Goal: Task Accomplishment & Management: Use online tool/utility

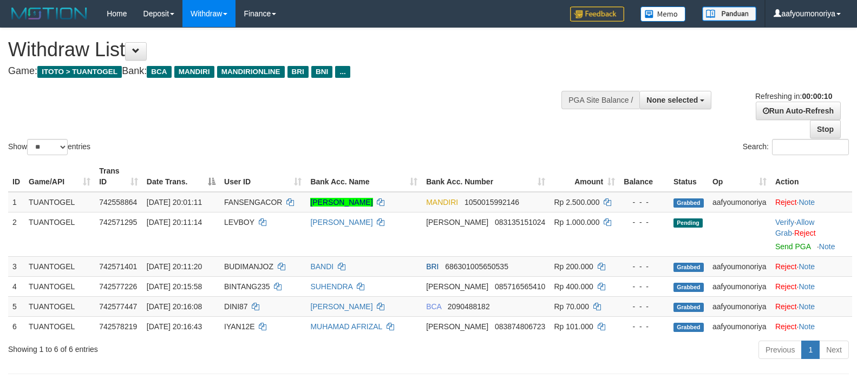
select select
select select "**"
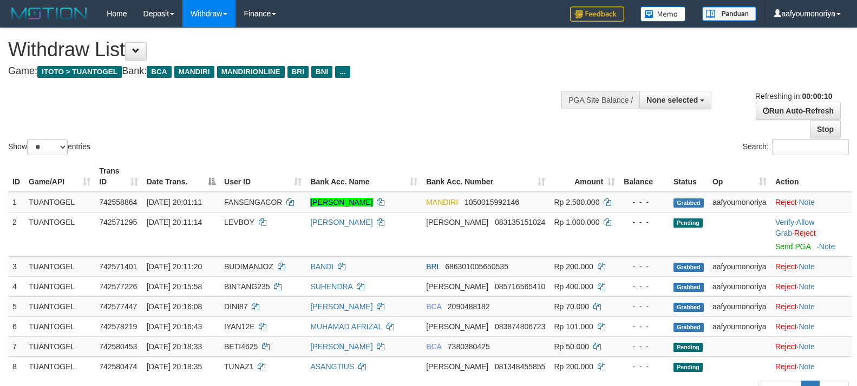
select select
select select "**"
select select
select select "**"
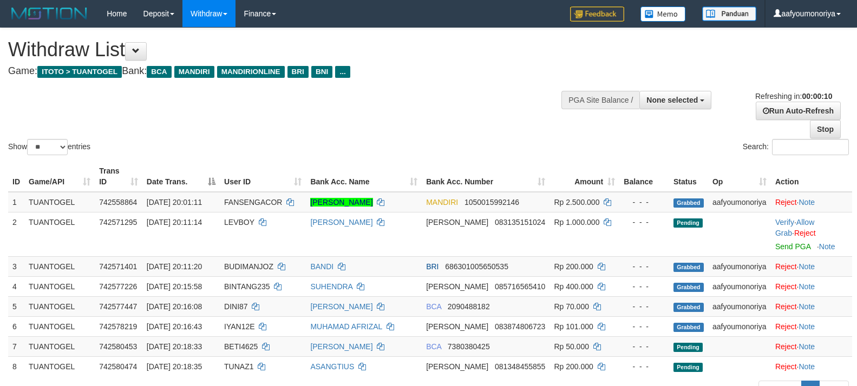
scroll to position [447, 0]
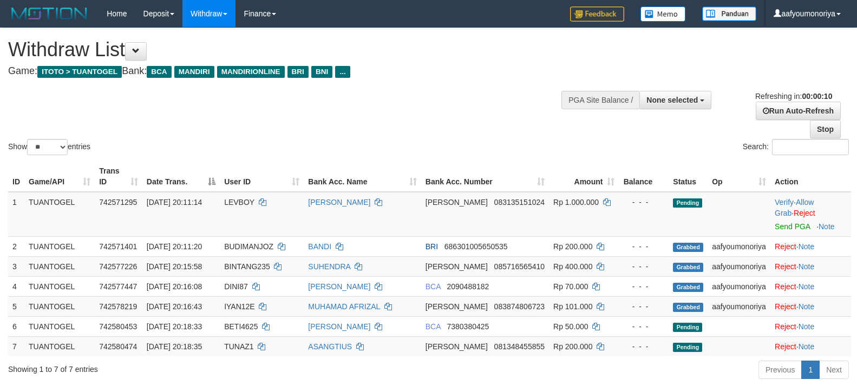
select select
select select "**"
select select
select select "**"
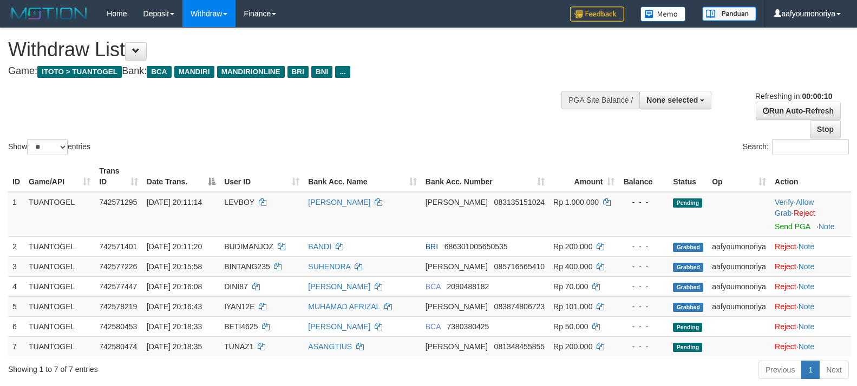
scroll to position [426, 0]
select select
select select "**"
select select
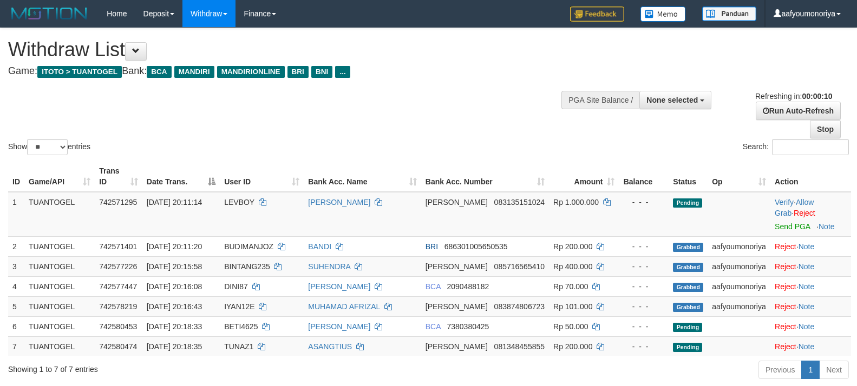
select select "**"
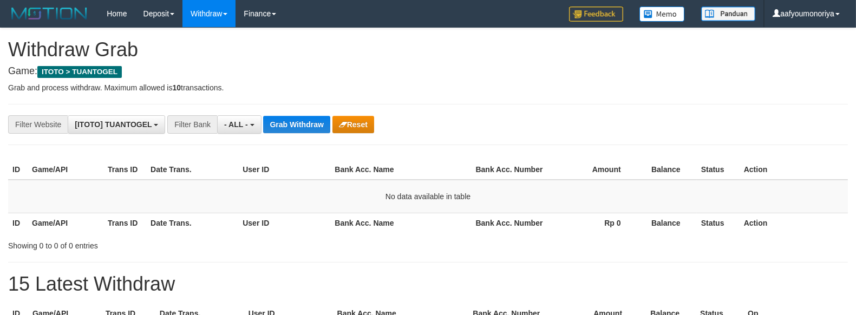
click at [303, 122] on button "Grab Withdraw" at bounding box center [296, 124] width 67 height 17
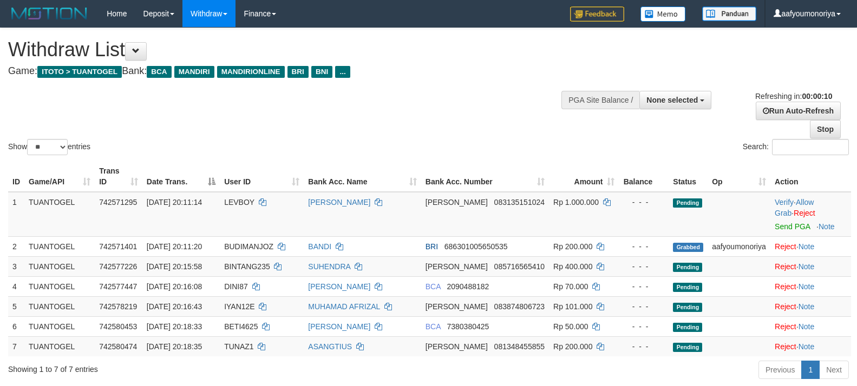
select select
select select "**"
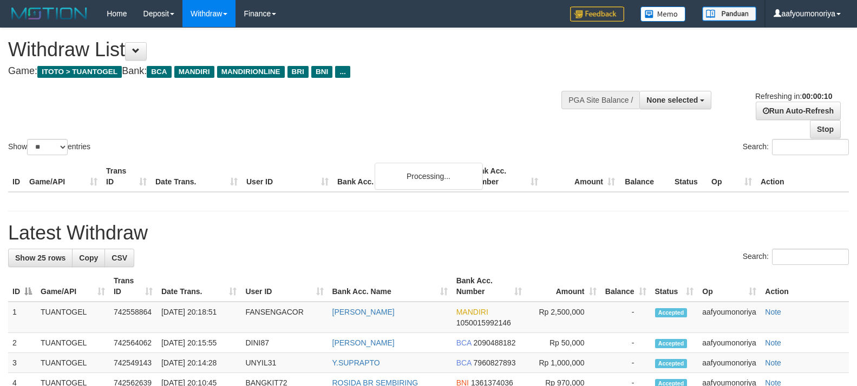
select select
select select "**"
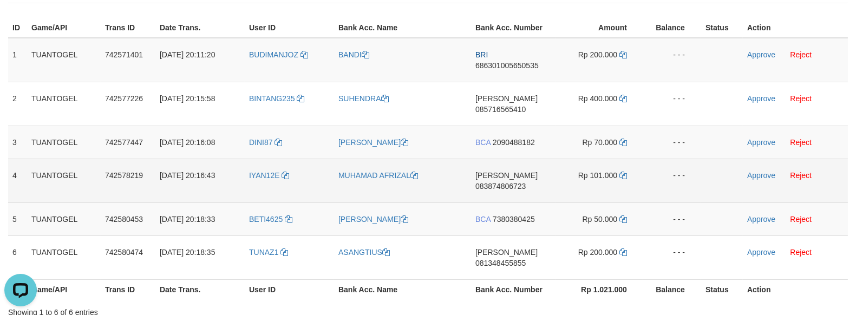
scroll to position [120, 0]
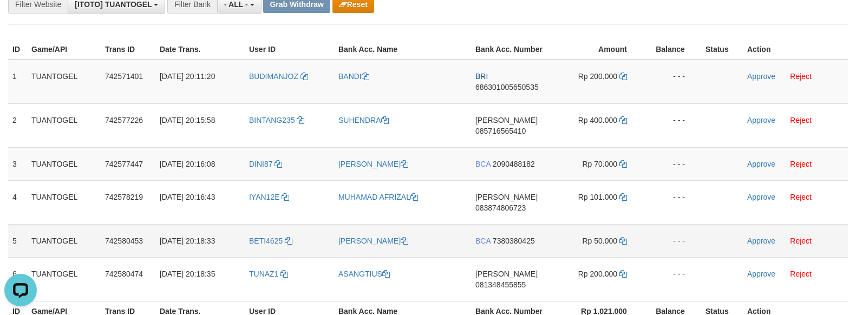
click at [440, 233] on td "[PERSON_NAME]" at bounding box center [402, 240] width 137 height 33
click at [247, 224] on td "BETI4625" at bounding box center [289, 240] width 89 height 33
copy link "BETI4625"
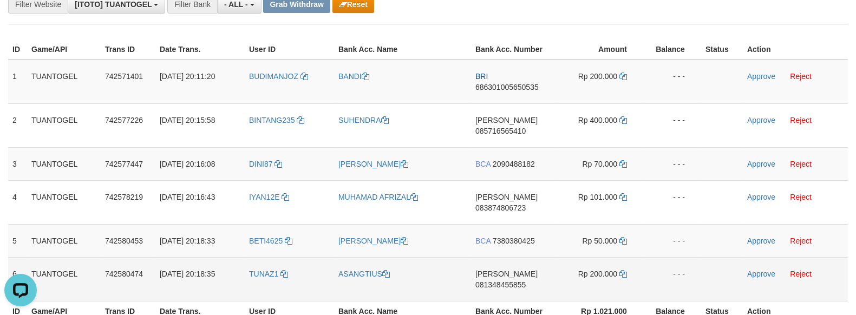
click at [257, 257] on td "TUNAZ1" at bounding box center [289, 279] width 89 height 44
copy link "TUNAZ1"
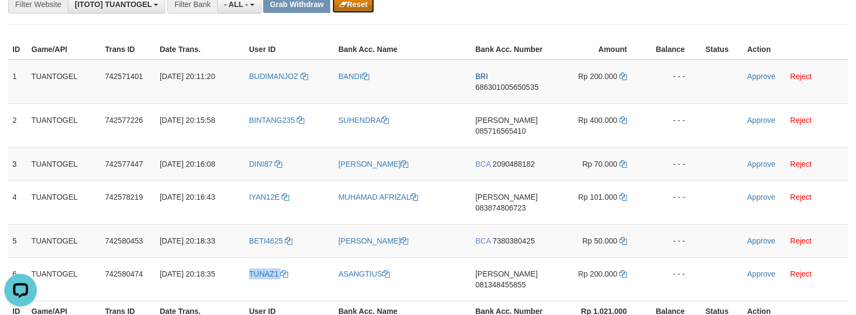
click at [360, 7] on button "Reset" at bounding box center [353, 4] width 42 height 17
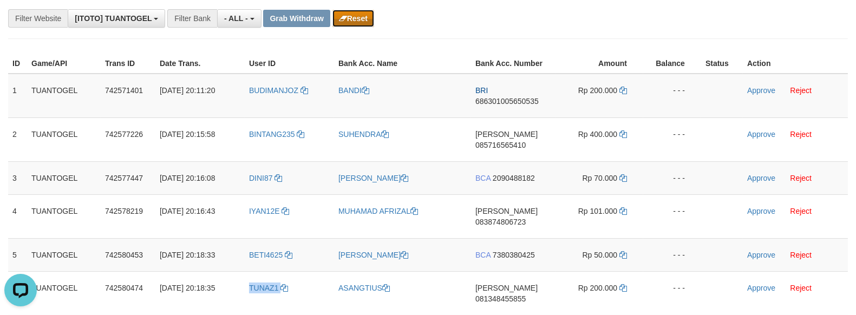
scroll to position [82, 0]
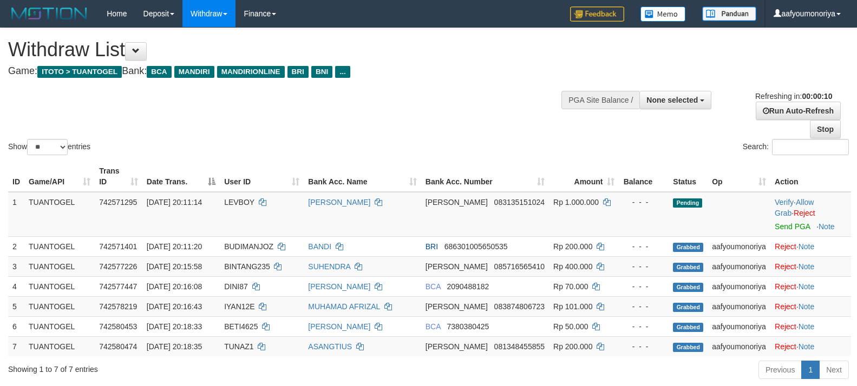
select select
select select "**"
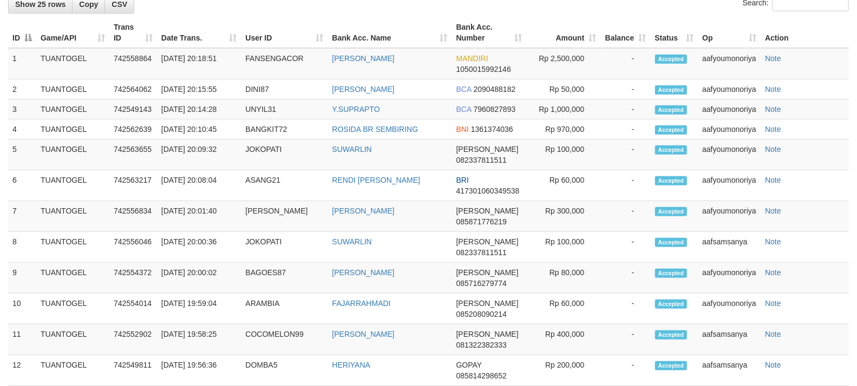
scroll to position [271, 0]
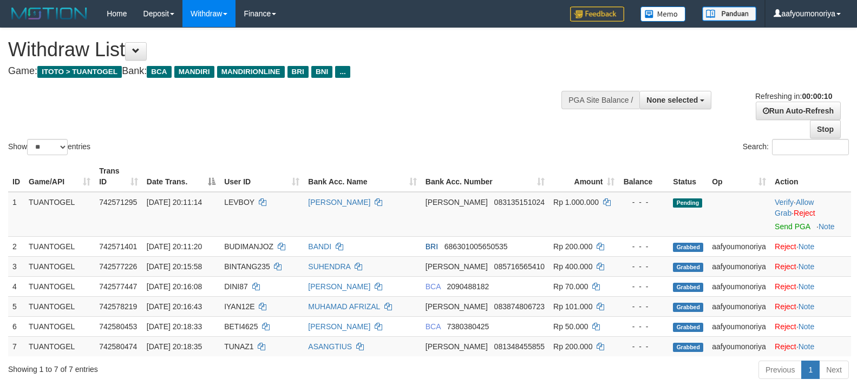
select select
select select "**"
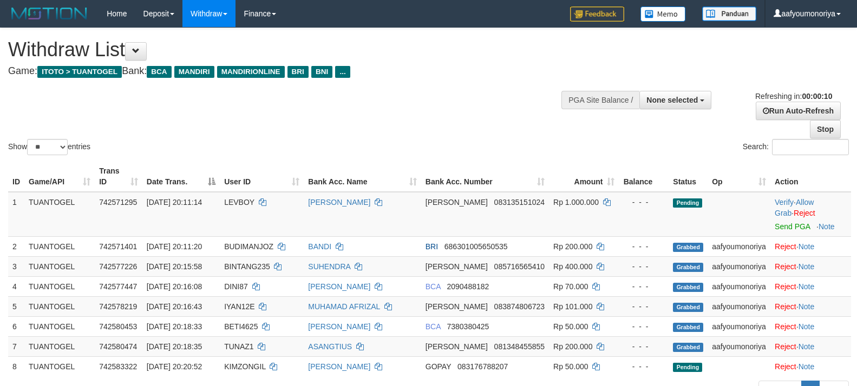
select select
select select "**"
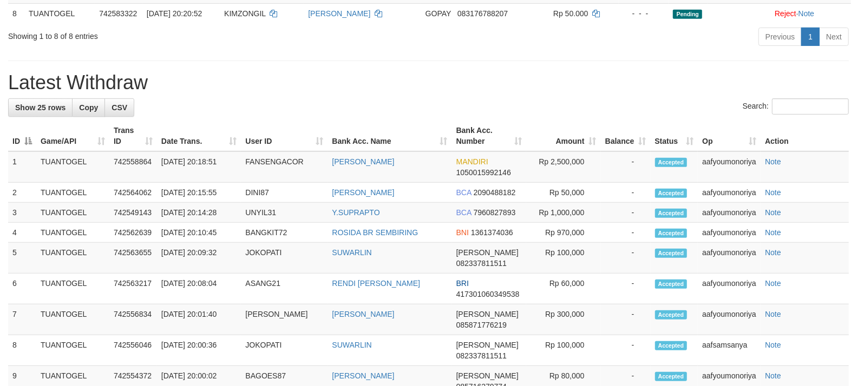
scroll to position [302, 0]
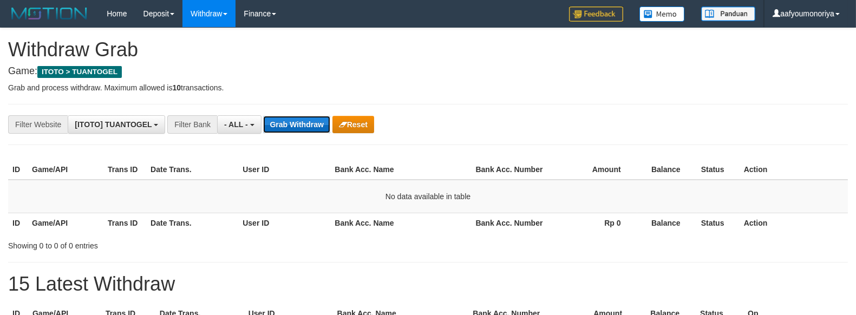
click at [296, 118] on button "Grab Withdraw" at bounding box center [296, 124] width 67 height 17
drag, startPoint x: 296, startPoint y: 118, endPoint x: 314, endPoint y: 119, distance: 18.4
click at [295, 118] on button "Grab Withdraw" at bounding box center [296, 124] width 67 height 17
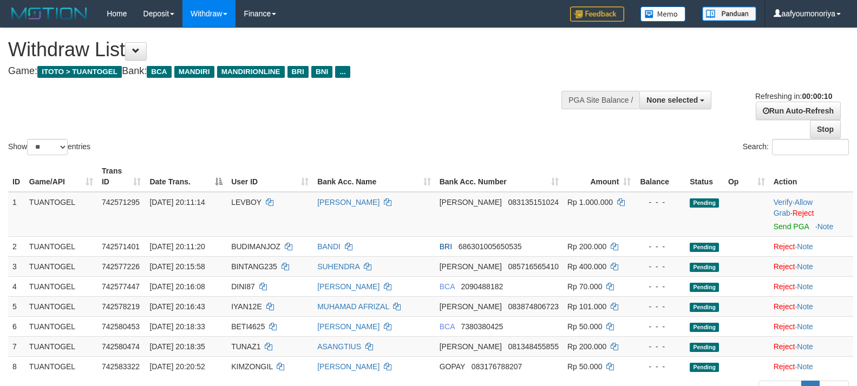
select select
select select "**"
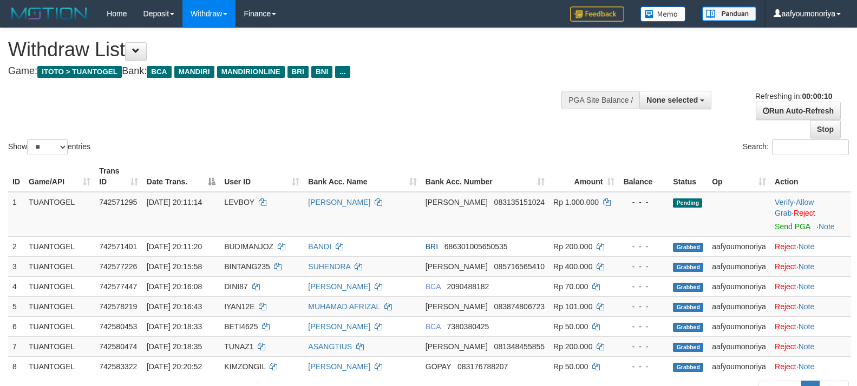
select select
select select "**"
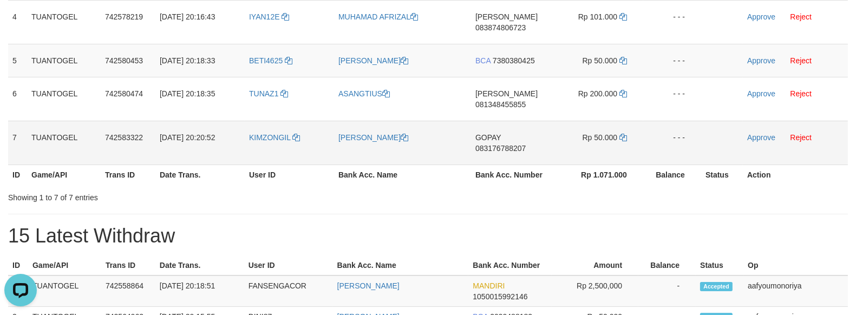
click at [266, 121] on td "KIMZONGIL" at bounding box center [289, 143] width 89 height 44
copy link "KIMZONGIL"
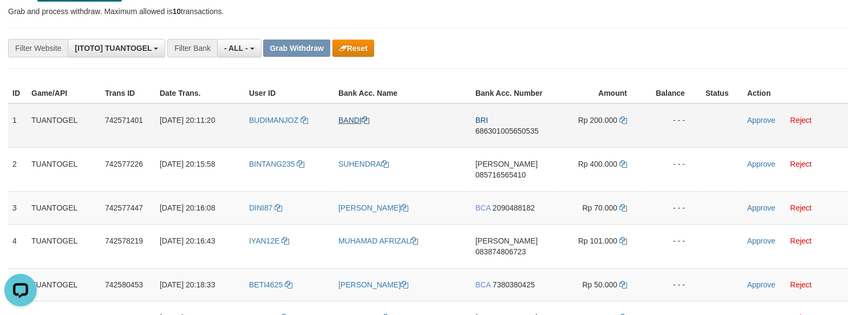
scroll to position [60, 0]
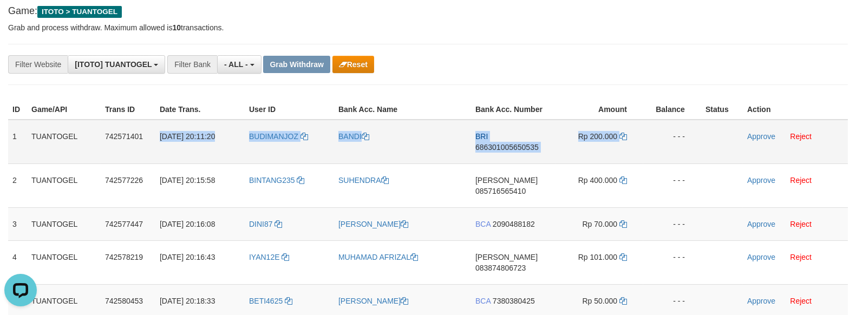
copy tr "[DATE] 20:11:20 BUDIMANJOZ BANDI BRI 686301005650535 Rp 200.000"
drag, startPoint x: 155, startPoint y: 131, endPoint x: 623, endPoint y: 144, distance: 467.7
click at [623, 144] on tr "1 [GEOGRAPHIC_DATA] 742571401 [DATE] 20:11:20 [GEOGRAPHIC_DATA] BANDI BRI 68630…" at bounding box center [427, 142] width 839 height 44
click at [515, 150] on td "BRI 686301005650535" at bounding box center [513, 142] width 84 height 44
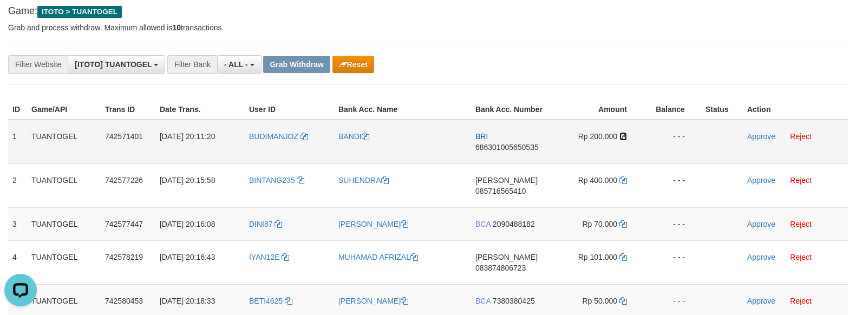
click at [624, 134] on icon at bounding box center [623, 137] width 8 height 8
click at [759, 139] on link "Approve" at bounding box center [761, 136] width 28 height 9
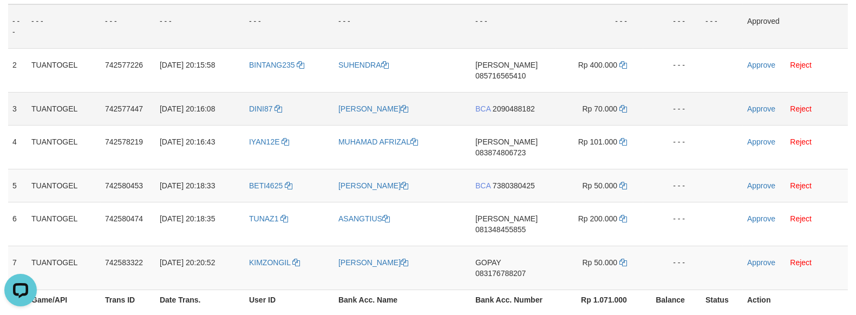
scroll to position [180, 0]
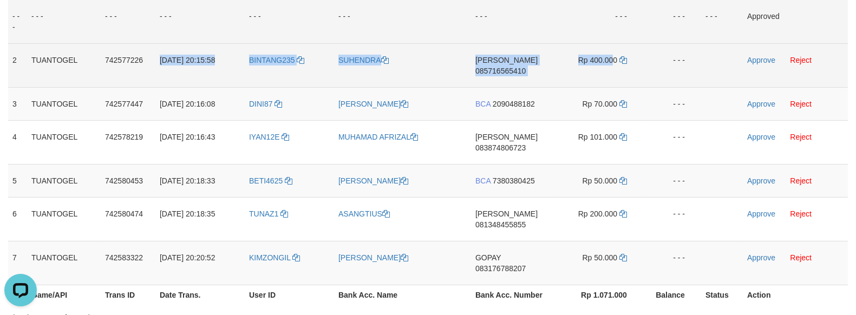
copy tr "30/09/2025 20:15:58 BINTANG235 SUHENDRA DANA 085716565410 Rp 400.00"
drag, startPoint x: 159, startPoint y: 56, endPoint x: 653, endPoint y: 65, distance: 494.1
click at [615, 67] on tr "2 TUANTOGEL 742577226 30/09/2025 20:15:58 BINTANG235 SUHENDRA DANA 085716565410…" at bounding box center [427, 65] width 839 height 44
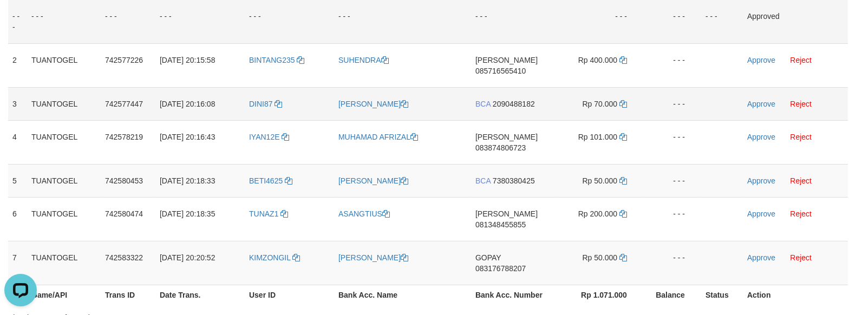
drag, startPoint x: 261, startPoint y: 117, endPoint x: 180, endPoint y: 88, distance: 86.5
click at [260, 120] on td "IYAN12E" at bounding box center [289, 142] width 89 height 44
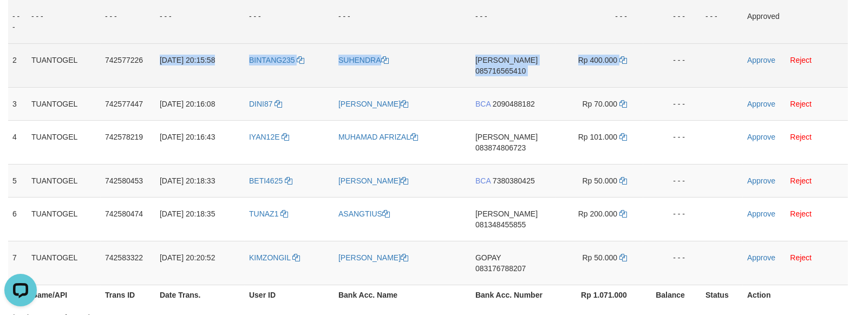
copy tr "30/09/2025 20:15:58 BINTANG235 SUHENDRA DANA 085716565410 Rp 400.000"
drag, startPoint x: 157, startPoint y: 68, endPoint x: 621, endPoint y: 65, distance: 463.8
click at [621, 65] on tr "2 TUANTOGEL 742577226 30/09/2025 20:15:58 BINTANG235 SUHENDRA DANA 085716565410…" at bounding box center [427, 65] width 839 height 44
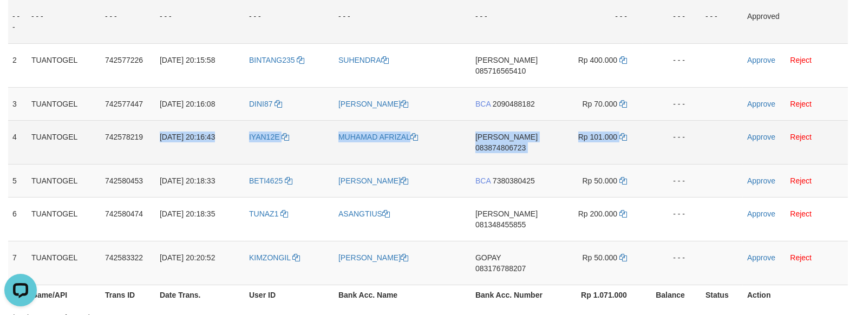
drag, startPoint x: 157, startPoint y: 122, endPoint x: 628, endPoint y: 133, distance: 470.9
click at [628, 133] on tr "4 TUANTOGEL 742578219 30/09/2025 20:16:43 IYAN12E MUHAMAD AFRIZAL DANA 08387480…" at bounding box center [427, 142] width 839 height 44
copy tr "30/09/2025 20:16:43 IYAN12E MUHAMAD AFRIZAL DANA 083874806723 Rp 101.000"
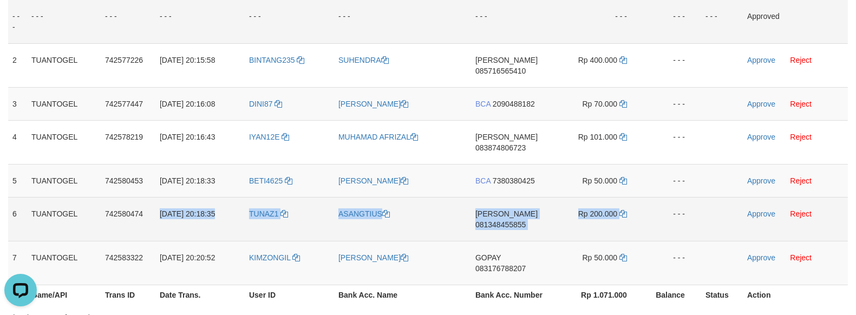
drag, startPoint x: 159, startPoint y: 188, endPoint x: 642, endPoint y: 180, distance: 483.3
click at [642, 197] on tr "6 TUANTOGEL 742580474 30/09/2025 20:18:35 TUNAZ1 ASANGTIUS DANA 081348455855 Rp…" at bounding box center [427, 219] width 839 height 44
copy tr "30/09/2025 20:18:35 TUNAZ1 ASANGTIUS DANA 081348455855 Rp 200.000"
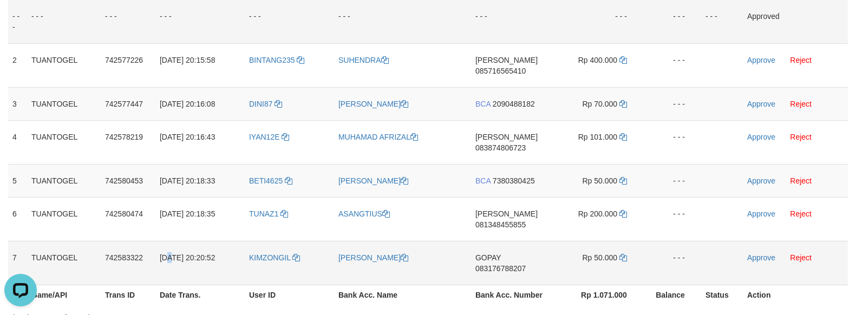
click at [169, 253] on span "[DATE] 20:20:52" at bounding box center [187, 257] width 55 height 9
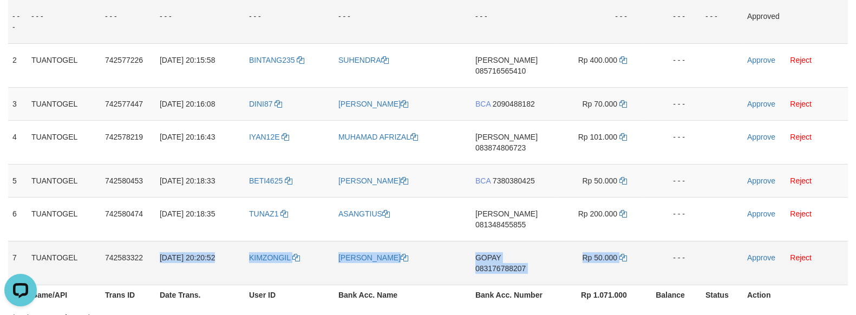
drag, startPoint x: 160, startPoint y: 223, endPoint x: 623, endPoint y: 233, distance: 463.3
click at [623, 241] on tr "7 TUANTOGEL 742583322 30/09/2025 20:20:52 KIMZONGIL ADE KANDA GOPAY 08317678820…" at bounding box center [427, 263] width 839 height 44
copy tr "30/09/2025 20:20:52 KIMZONGIL ADE KANDA GOPAY 083176788207 Rp 50.000"
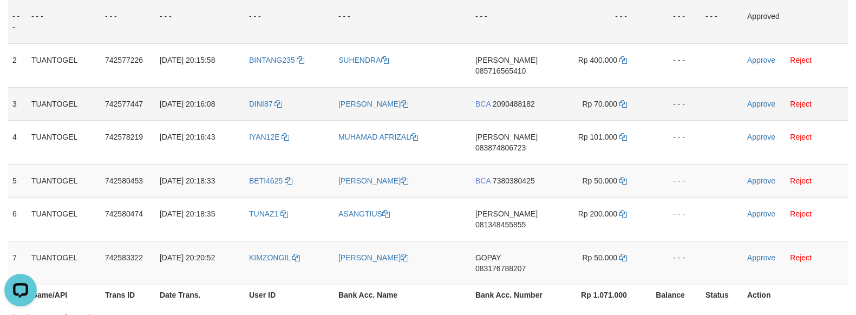
click at [517, 87] on td "BCA 2090488182" at bounding box center [513, 103] width 84 height 33
copy span "2090488182"
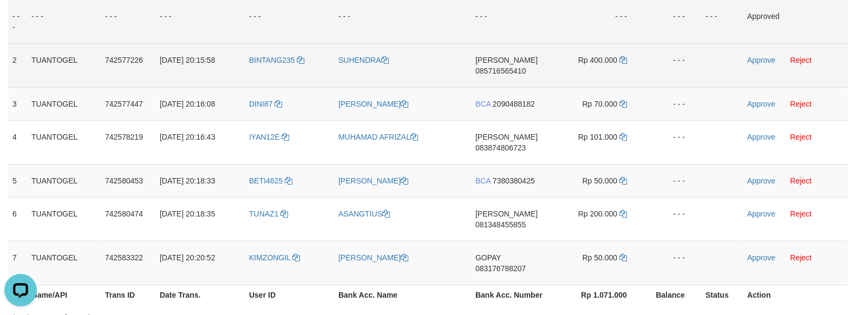
click at [529, 71] on td "DANA 085716565410" at bounding box center [513, 65] width 84 height 44
copy span "085716565410"
click at [620, 60] on icon at bounding box center [623, 60] width 8 height 8
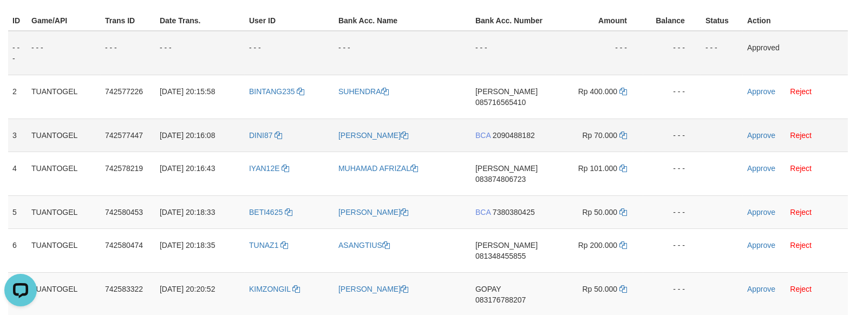
scroll to position [120, 0]
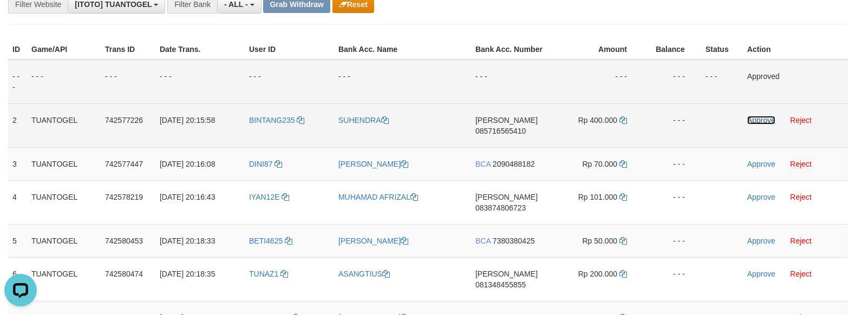
click at [759, 117] on link "Approve" at bounding box center [761, 120] width 28 height 9
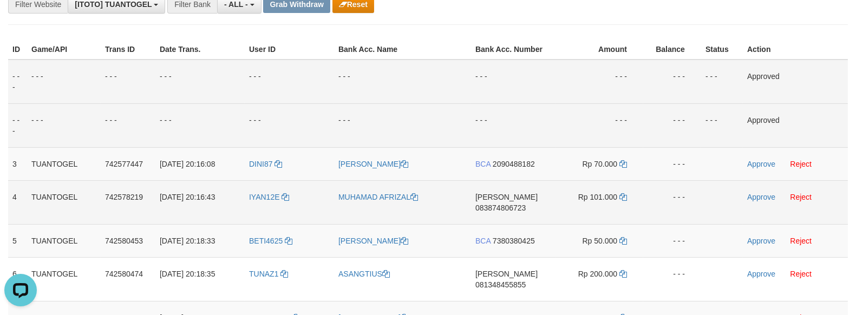
click at [533, 206] on td "DANA 083874806723" at bounding box center [513, 202] width 84 height 44
copy span "083874806723"
click at [623, 194] on icon at bounding box center [623, 197] width 8 height 8
click at [765, 193] on link "Approve" at bounding box center [761, 197] width 28 height 9
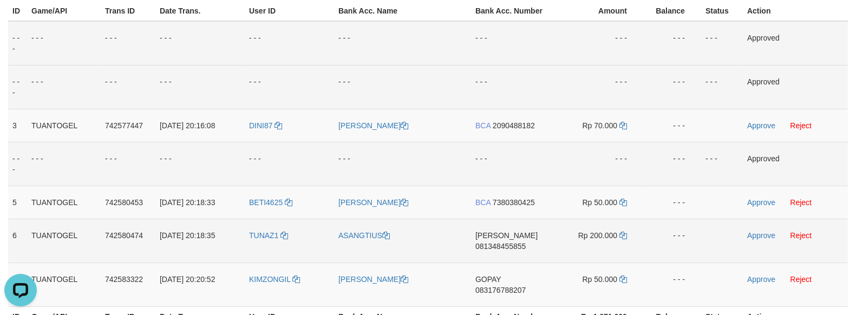
scroll to position [180, 0]
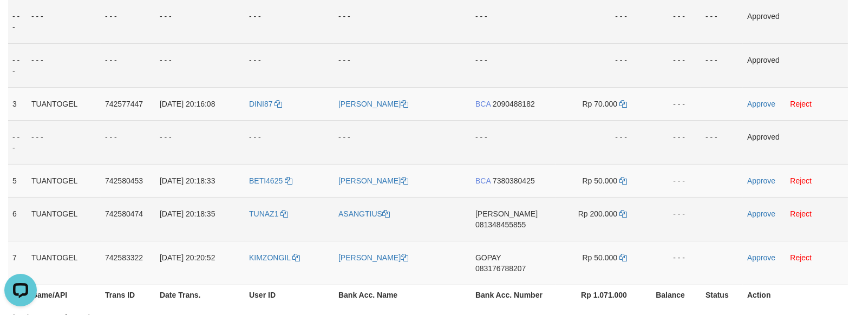
click at [525, 223] on td "DANA 081348455855" at bounding box center [513, 219] width 84 height 44
click at [624, 207] on td "Rp 200.000" at bounding box center [599, 219] width 88 height 44
click at [621, 212] on icon at bounding box center [623, 214] width 8 height 8
click at [757, 212] on link "Approve" at bounding box center [761, 213] width 28 height 9
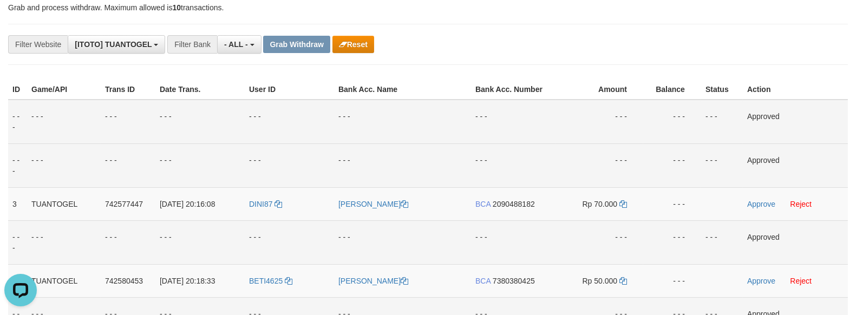
scroll to position [60, 0]
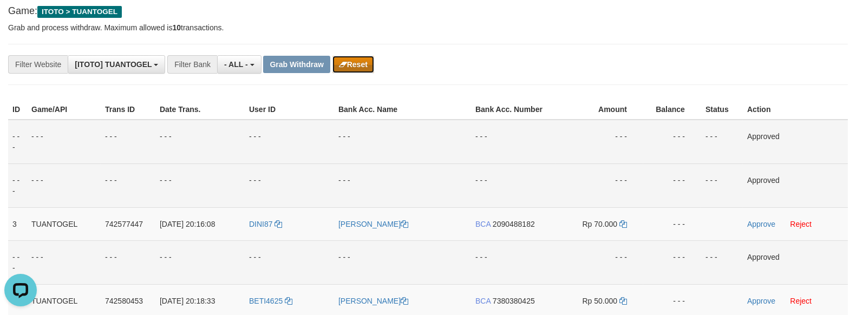
click at [361, 60] on button "Reset" at bounding box center [353, 64] width 42 height 17
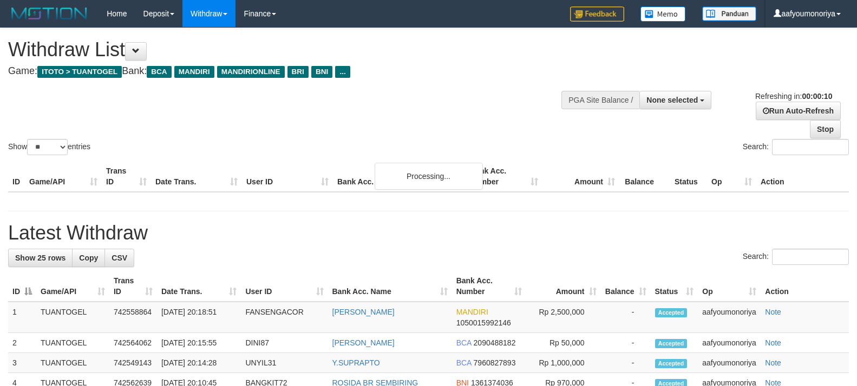
select select
select select "**"
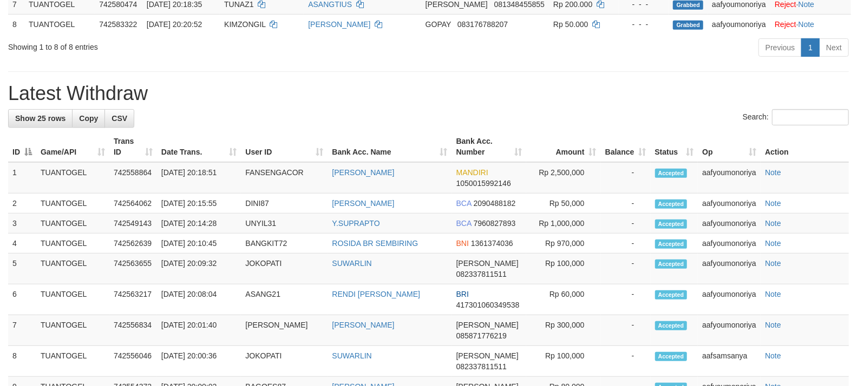
scroll to position [302, 0]
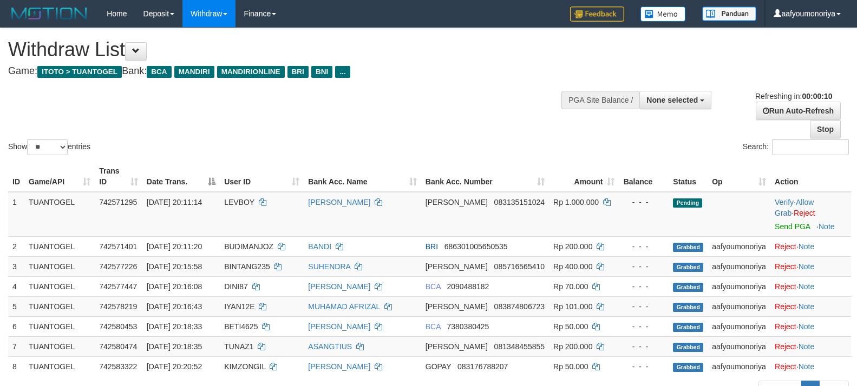
select select
select select "**"
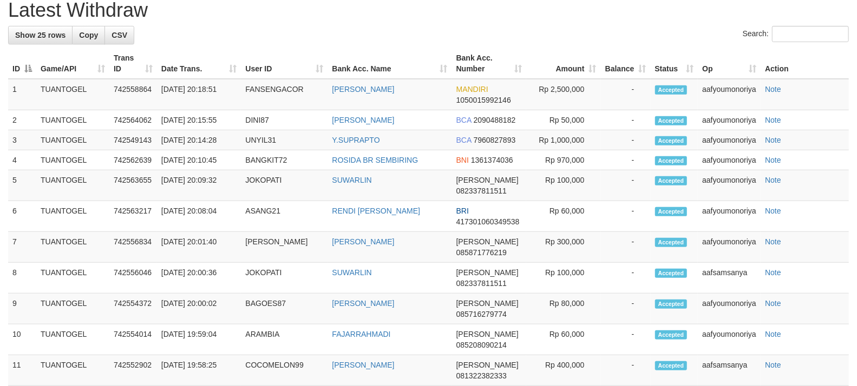
scroll to position [353, 0]
